Goal: Information Seeking & Learning: Learn about a topic

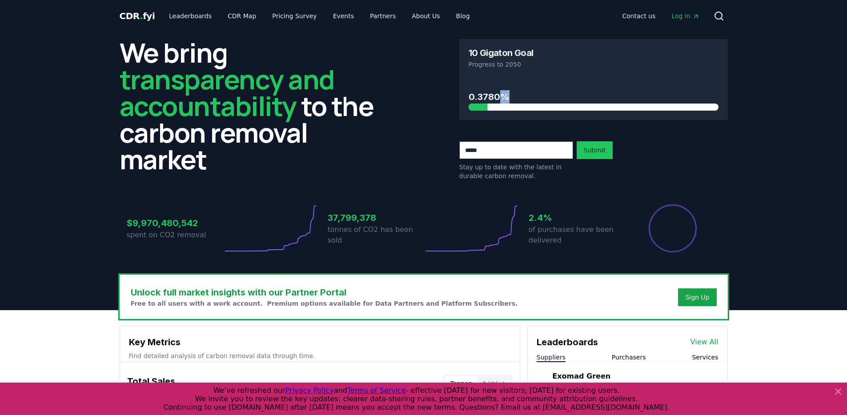
drag, startPoint x: 486, startPoint y: 107, endPoint x: 467, endPoint y: 109, distance: 19.6
click at [467, 109] on div "0.3780%" at bounding box center [594, 99] width 268 height 42
drag, startPoint x: 496, startPoint y: 109, endPoint x: 442, endPoint y: 111, distance: 54.3
click at [442, 111] on div "We bring transparency and accountability to the carbon removal market 10 Gigato…" at bounding box center [424, 109] width 609 height 141
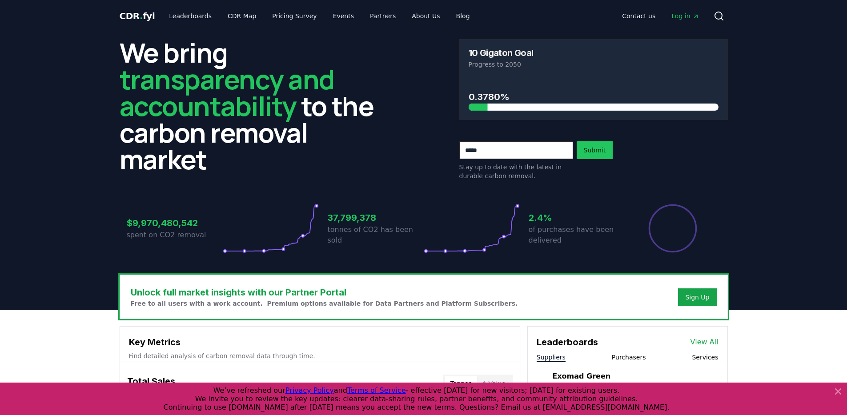
click at [441, 111] on div "We bring transparency and accountability to the carbon removal market 10 Gigato…" at bounding box center [424, 109] width 609 height 141
drag, startPoint x: 477, startPoint y: 94, endPoint x: 546, endPoint y: 82, distance: 69.9
click at [546, 82] on div "0.3780%" at bounding box center [594, 94] width 250 height 33
click at [525, 64] on p "Progress to 2050" at bounding box center [594, 64] width 250 height 9
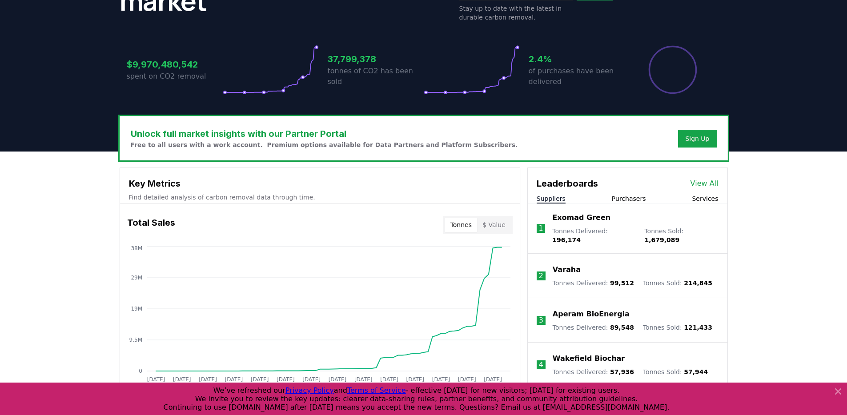
scroll to position [292, 0]
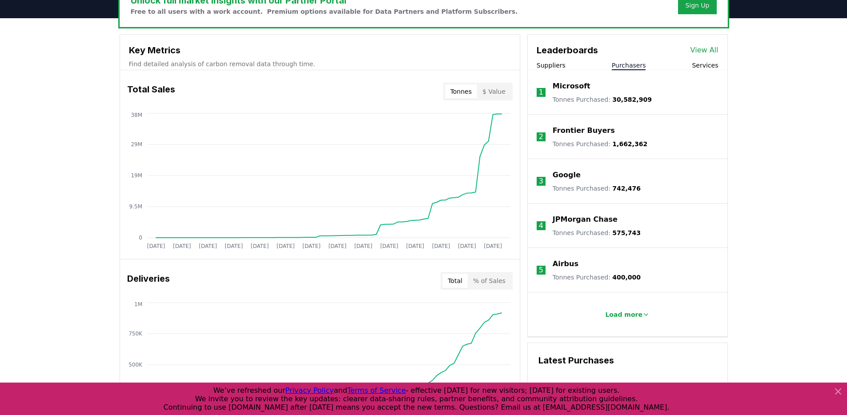
click at [625, 67] on button "Purchasers" at bounding box center [629, 65] width 34 height 9
click at [703, 63] on button "Services" at bounding box center [705, 65] width 26 height 9
click at [629, 316] on p "Load more" at bounding box center [623, 314] width 37 height 9
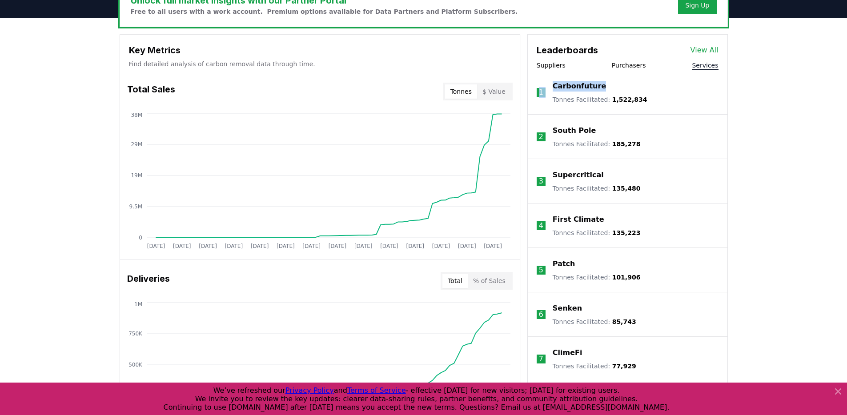
drag, startPoint x: 618, startPoint y: 86, endPoint x: 544, endPoint y: 86, distance: 73.8
click at [544, 86] on li "1 Carbonfuture Tonnes Facilitated : 1,522,834" at bounding box center [628, 92] width 200 height 44
copy li "1 Carbonfuture"
